Goal: Manage account settings

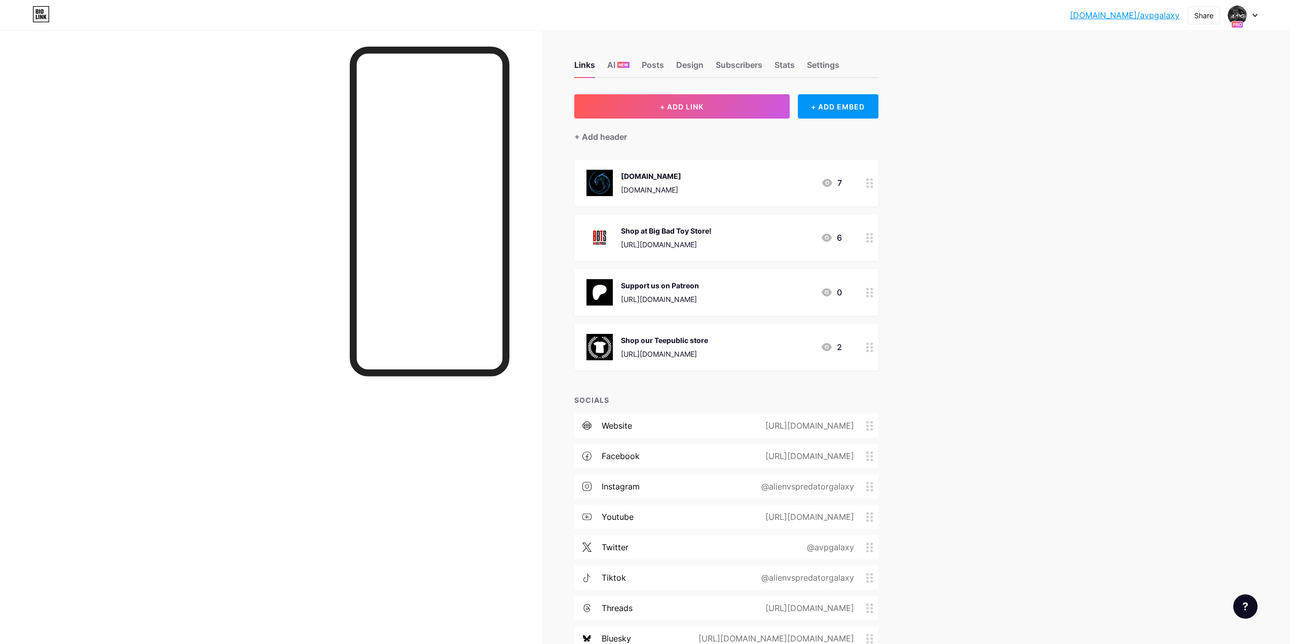
scroll to position [239, 0]
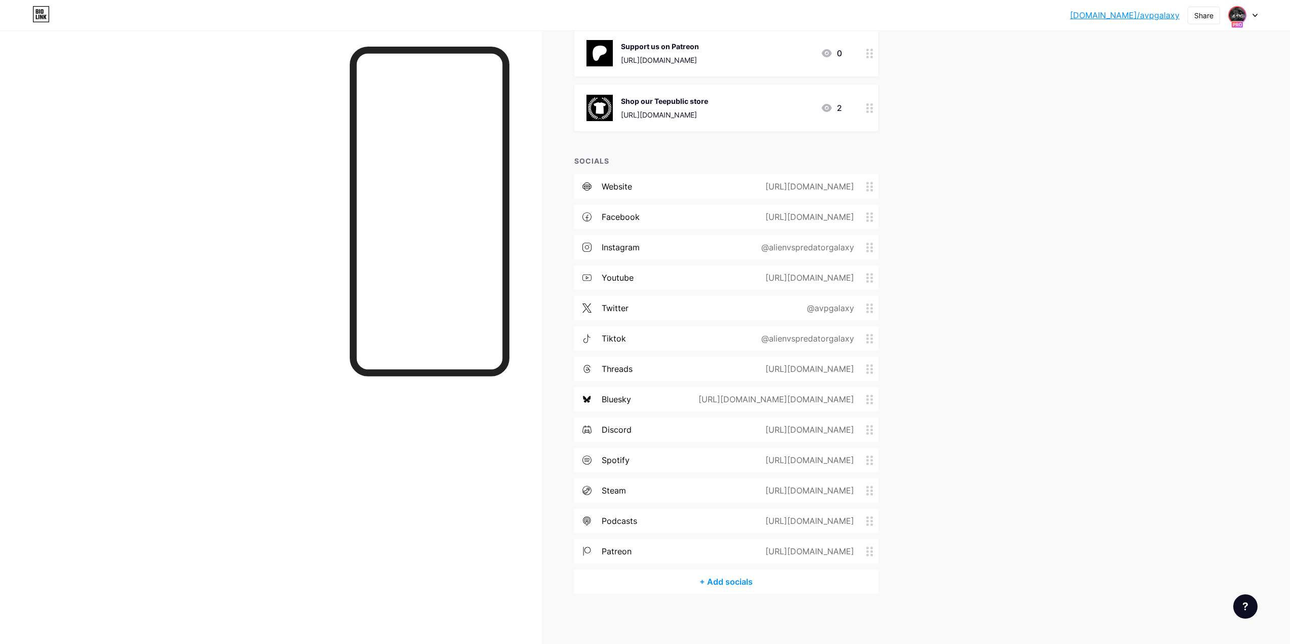
click at [1239, 17] on img at bounding box center [1238, 15] width 16 height 16
click at [1174, 116] on link "Account settings" at bounding box center [1195, 114] width 126 height 27
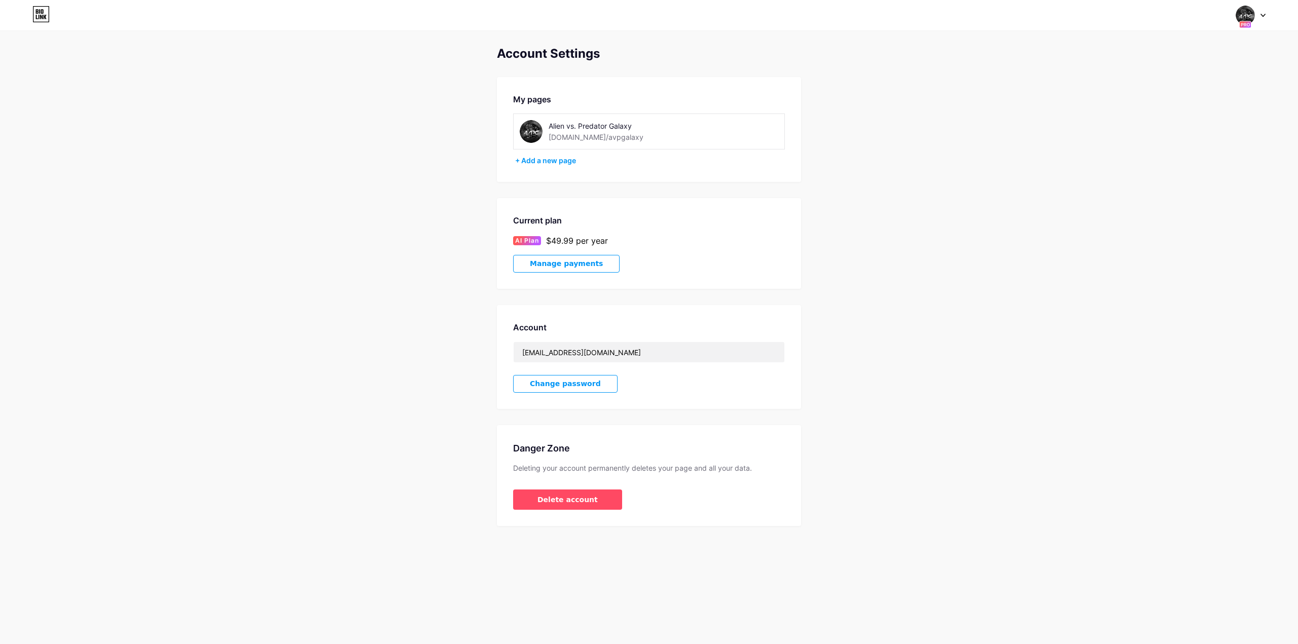
click at [568, 263] on span "Manage payments" at bounding box center [566, 264] width 73 height 9
click at [566, 273] on div "Current plan AI Plan $49.99 per year Manage payments" at bounding box center [649, 243] width 304 height 91
click at [567, 263] on span "Manage payments" at bounding box center [566, 264] width 73 height 9
click at [47, 17] on icon at bounding box center [40, 14] width 17 height 16
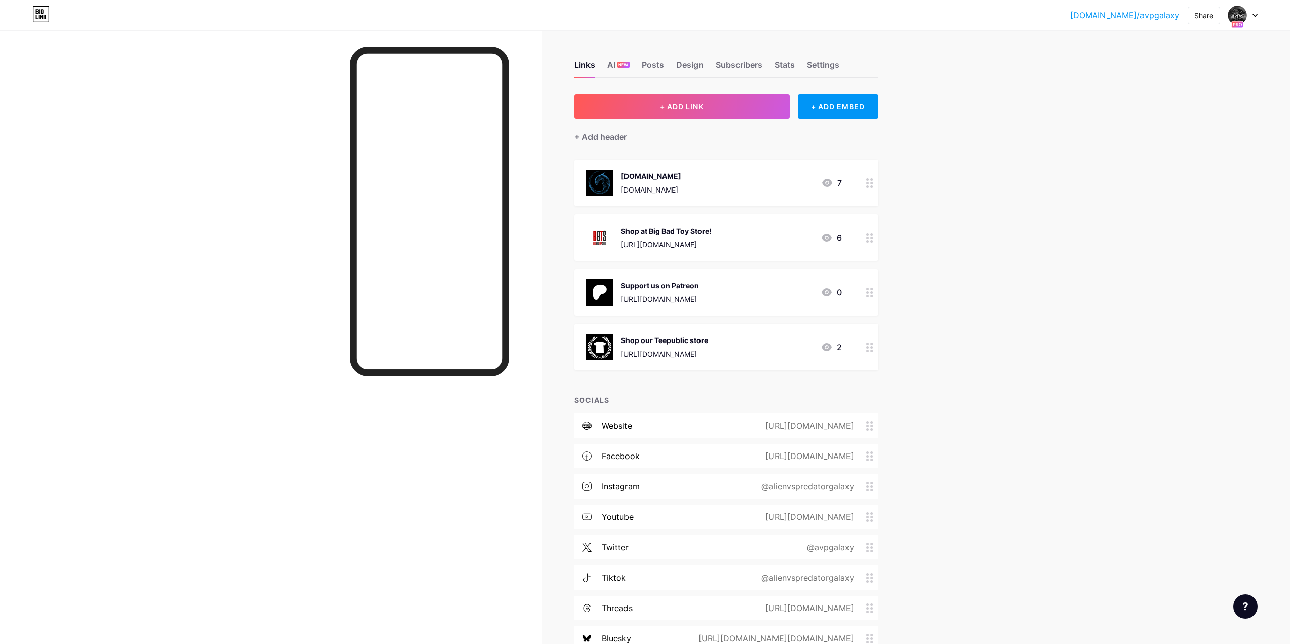
scroll to position [239, 0]
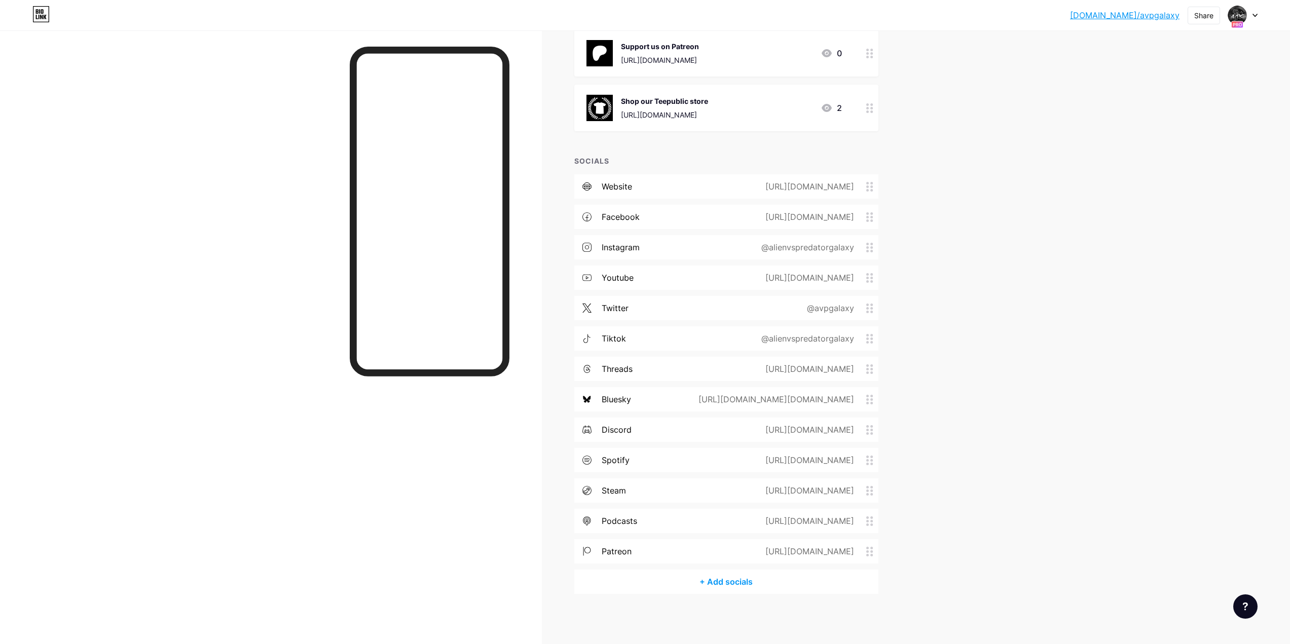
click at [30, 17] on div "bio.link/avpgal... bio.link/avpgalaxy Share Switch accounts Alien vs. Predator …" at bounding box center [645, 15] width 1290 height 18
click at [41, 18] on icon at bounding box center [41, 17] width 3 height 5
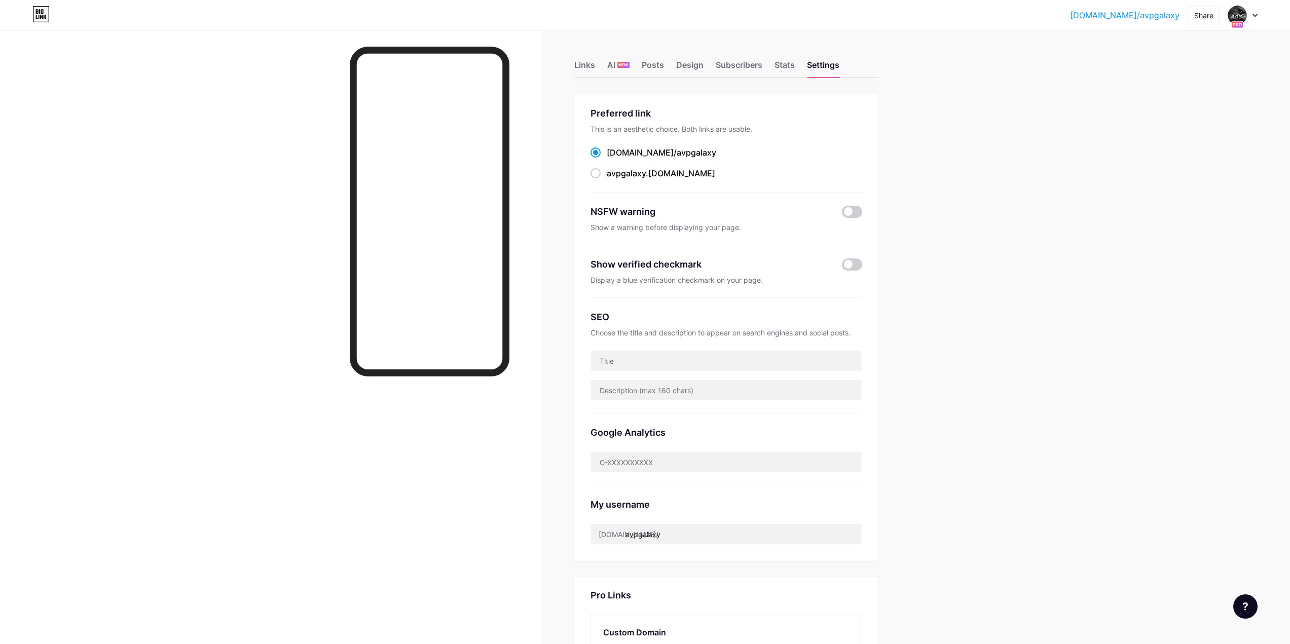
scroll to position [203, 0]
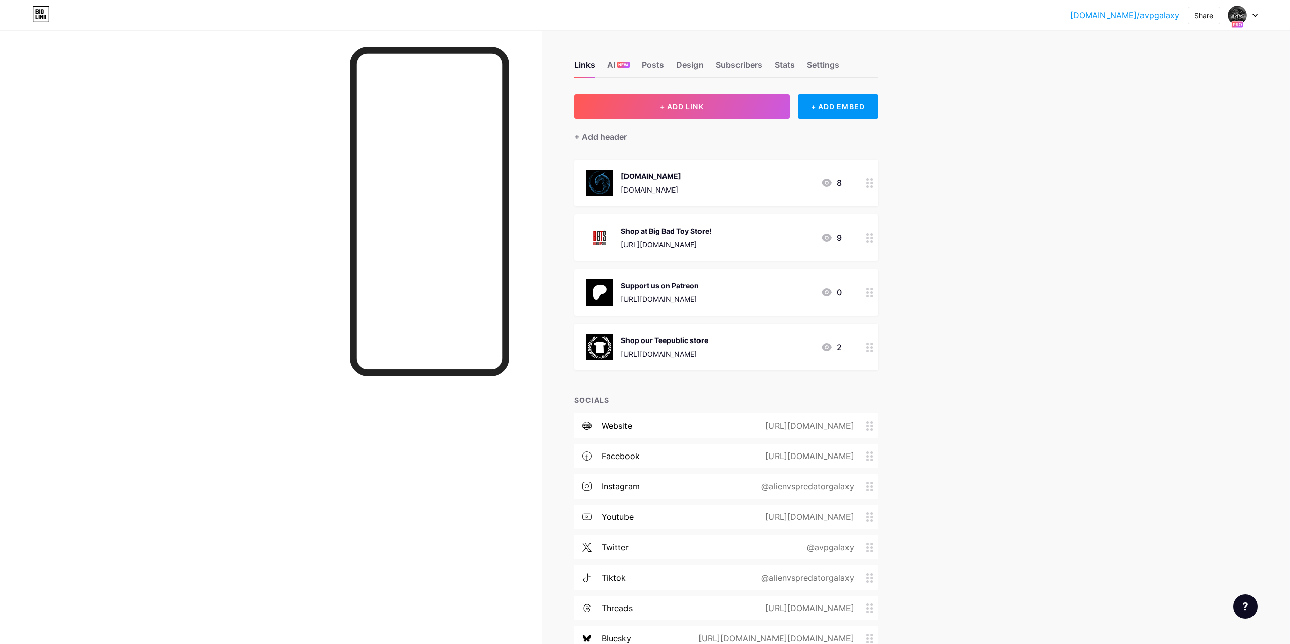
click at [1134, 13] on link "[DOMAIN_NAME]/avpgalaxy" at bounding box center [1125, 15] width 110 height 12
